Goal: Communication & Community: Ask a question

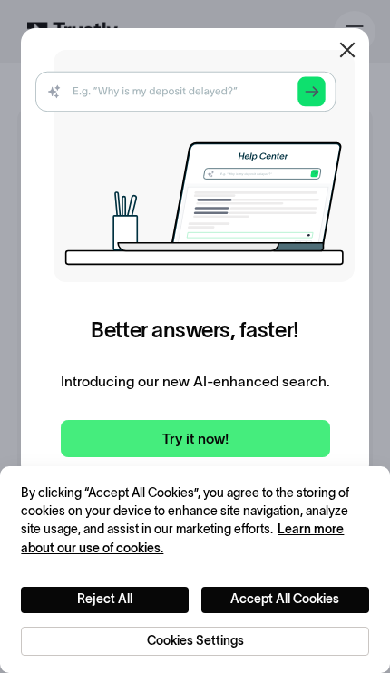
click at [63, 89] on img at bounding box center [194, 166] width 319 height 232
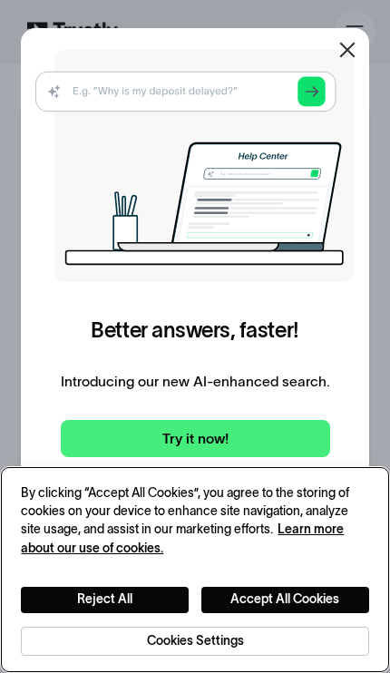
click at [243, 602] on button "Accept All Cookies" at bounding box center [285, 600] width 168 height 26
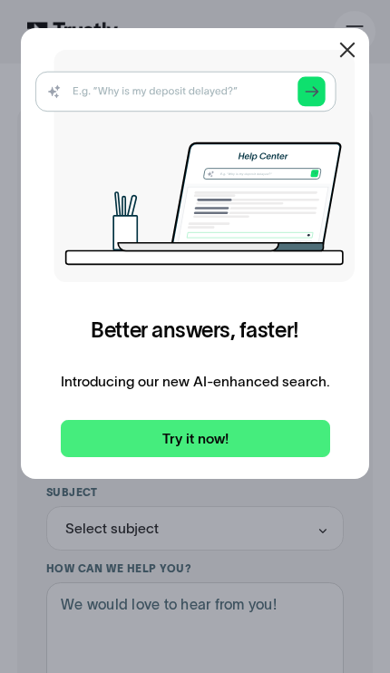
click at [354, 46] on icon at bounding box center [347, 50] width 22 height 22
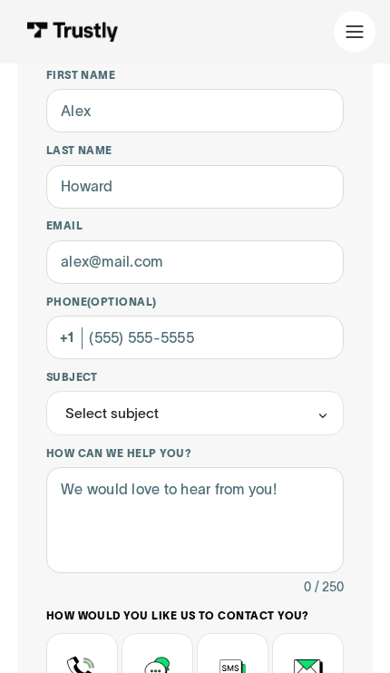
scroll to position [121, 0]
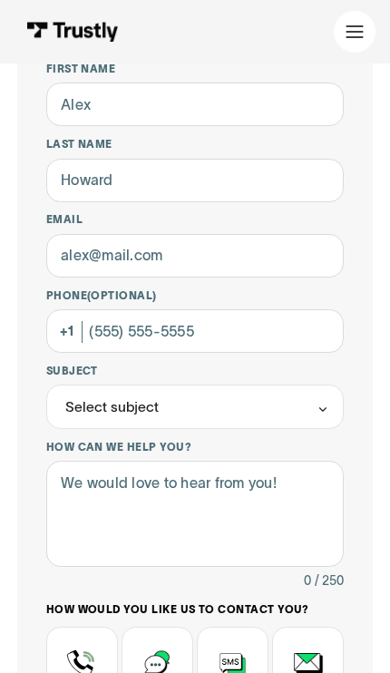
click at [164, 672] on div "Contact Trustly Support" at bounding box center [157, 675] width 72 height 98
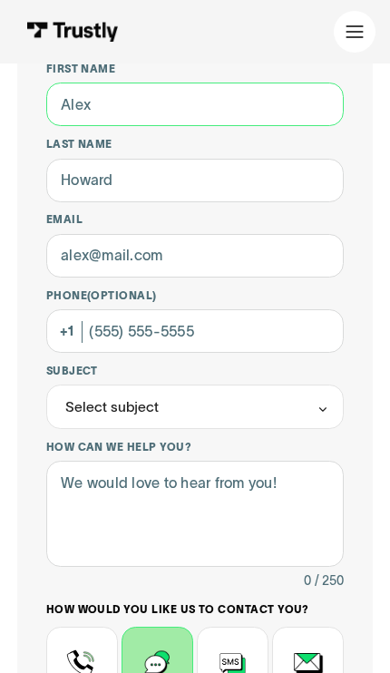
click at [64, 102] on input "First name" at bounding box center [195, 104] width 298 height 44
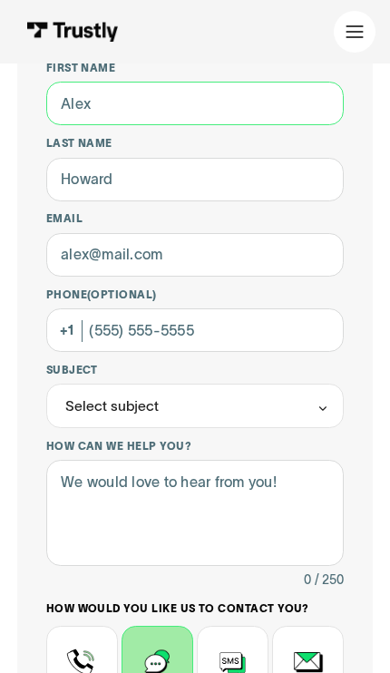
scroll to position [14, 0]
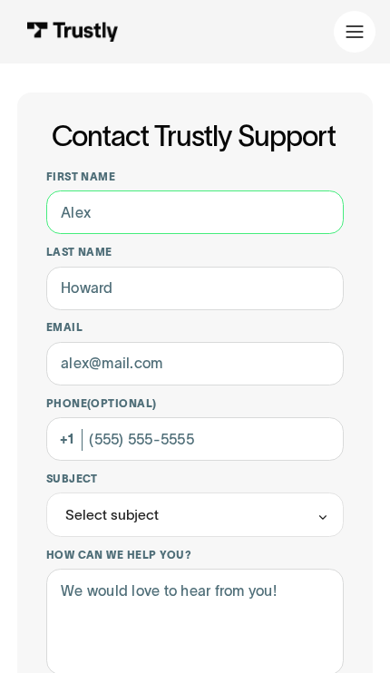
type input "Mark"
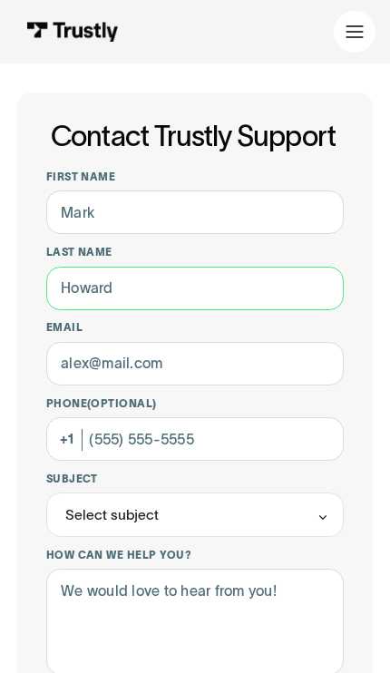
type input "[PERSON_NAME]"
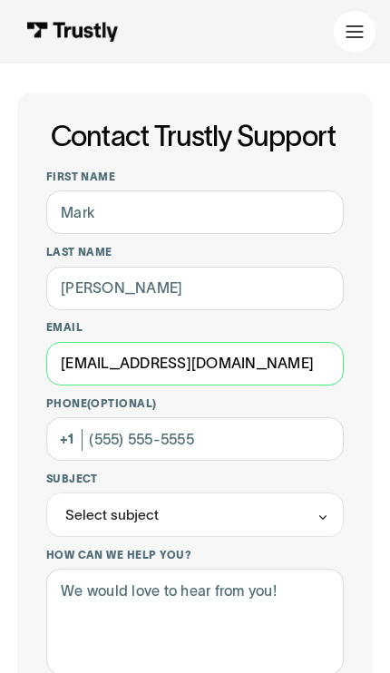
type input "[EMAIL_ADDRESS][DOMAIN_NAME]"
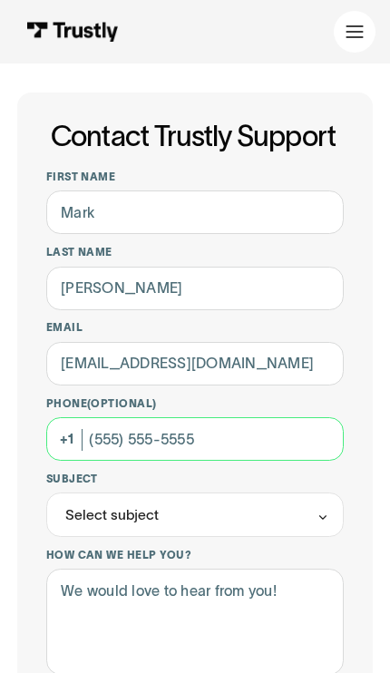
click at [102, 435] on input "Phone (Optional)" at bounding box center [195, 439] width 298 height 44
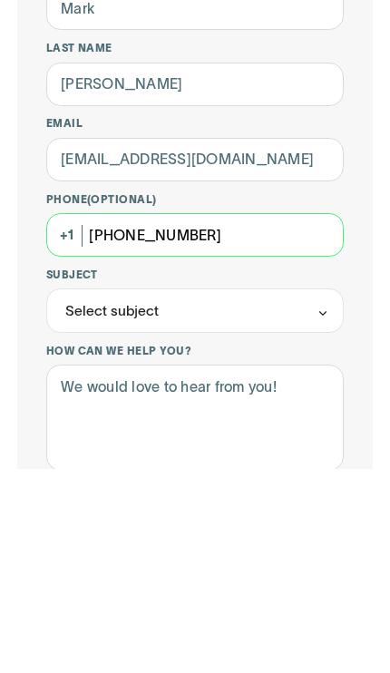
type input "[PHONE_NUMBER]"
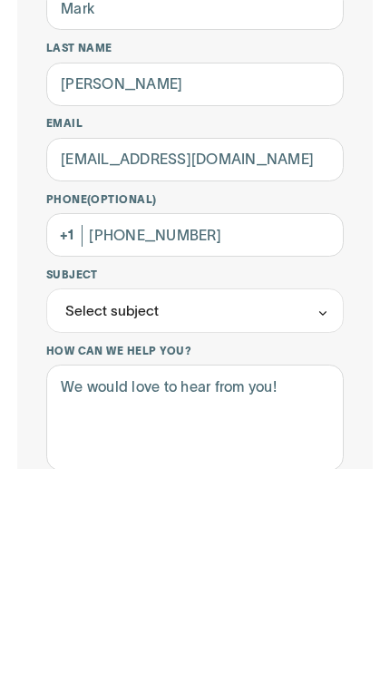
click at [76, 504] on div "Select subject" at bounding box center [111, 514] width 93 height 21
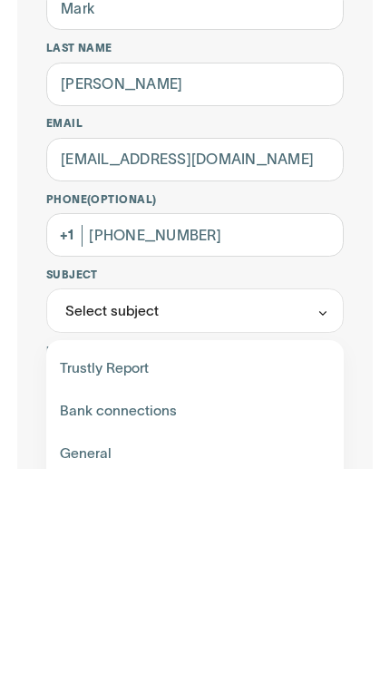
scroll to position [218, 0]
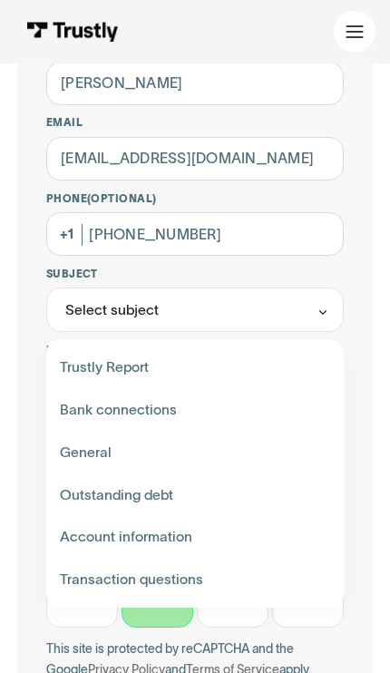
click at [166, 538] on div "Contact Trustly Support" at bounding box center [195, 537] width 284 height 43
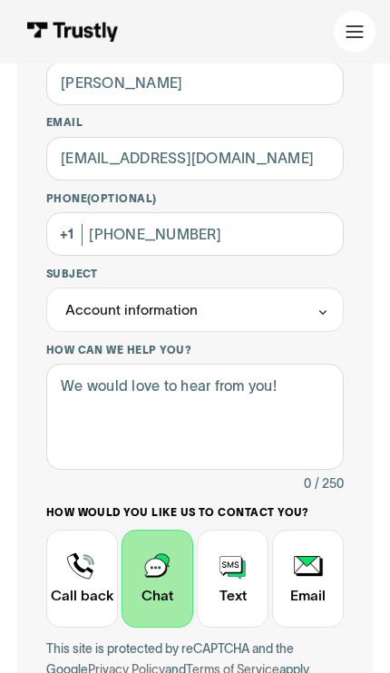
click at [321, 315] on icon "Contact Trustly Support" at bounding box center [322, 312] width 13 height 14
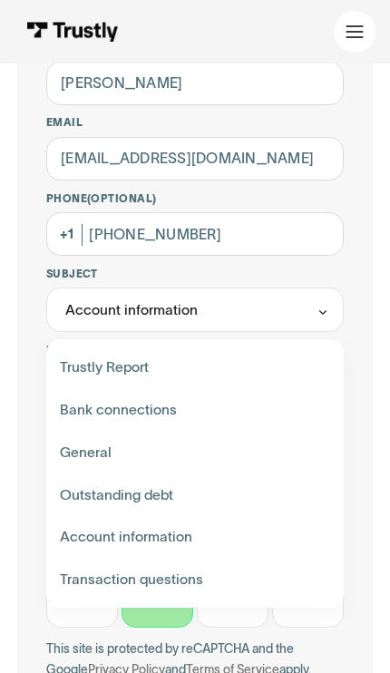
click at [183, 584] on div "Contact Trustly Support" at bounding box center [195, 579] width 284 height 43
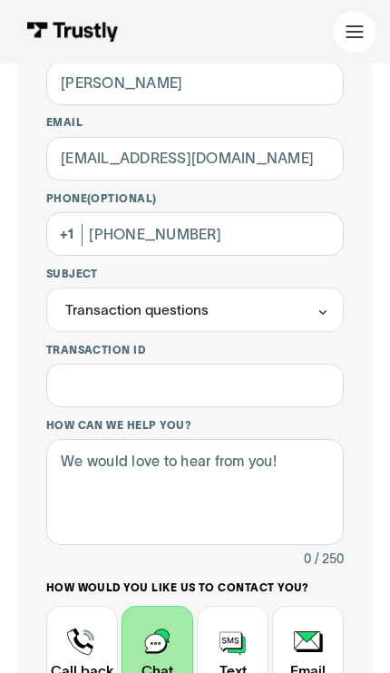
click at [320, 315] on icon "Contact Trustly Support" at bounding box center [322, 312] width 13 height 14
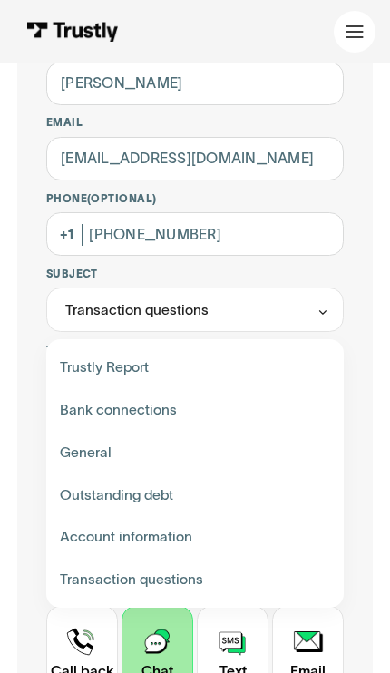
click at [188, 541] on div "Contact Trustly Support" at bounding box center [195, 537] width 284 height 43
type input "**********"
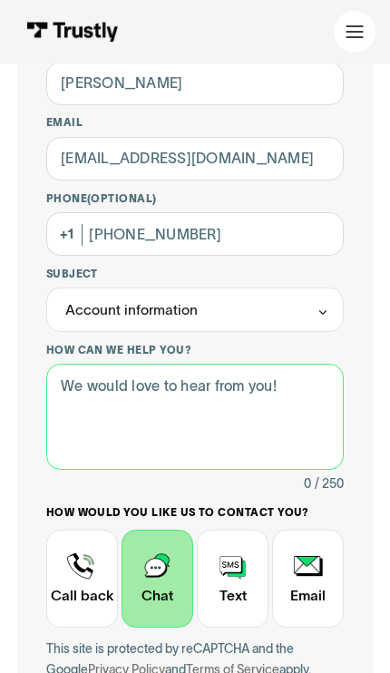
click at [269, 445] on textarea "How can we help you?" at bounding box center [195, 417] width 298 height 106
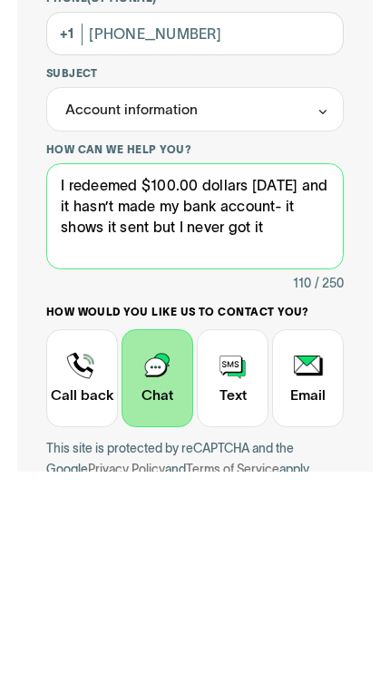
type textarea "I redeemed $100.00 dollars [DATE] and it hasn’t made my bank account- it shows …"
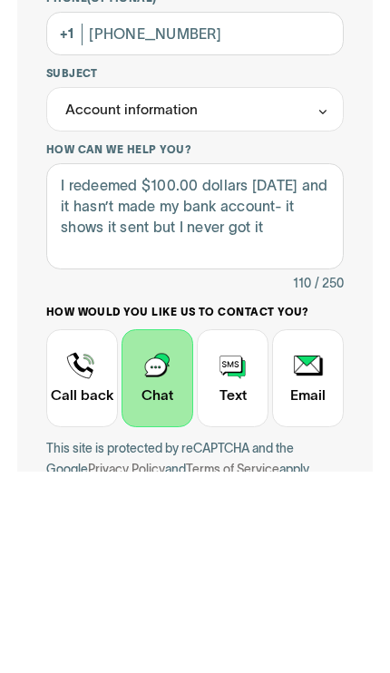
scroll to position [420, 0]
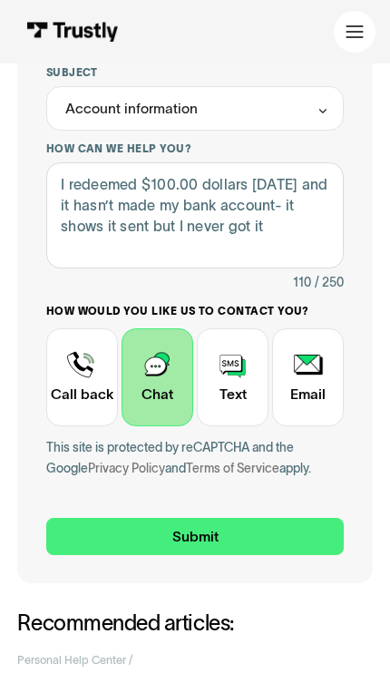
click at [124, 541] on input "Submit" at bounding box center [195, 536] width 298 height 37
type input "[PHONE_NUMBER]"
